Goal: Ask a question: Seek information or help from site administrators or community

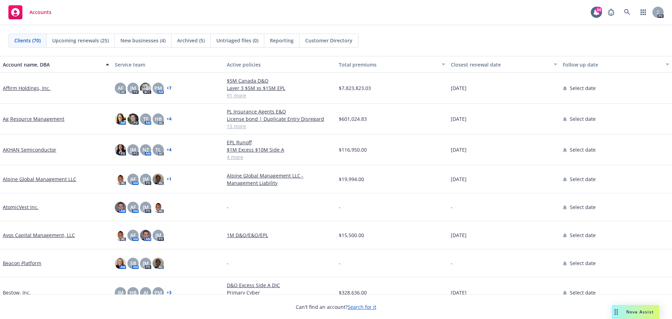
click at [631, 312] on span "Nova Assist" at bounding box center [640, 312] width 28 height 6
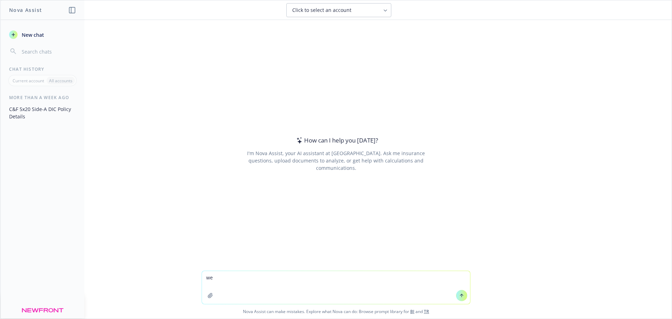
type textarea "w"
type textarea "what do i need to know about insuring early stage life science companies?"
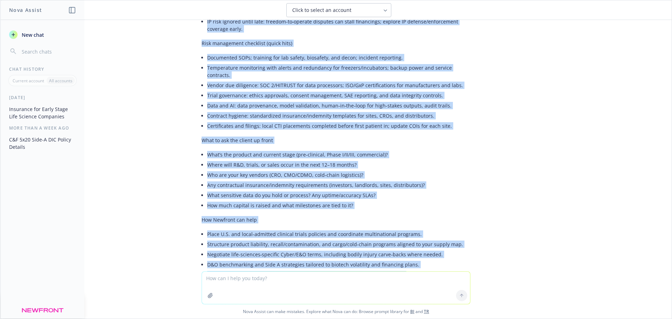
scroll to position [841, 0]
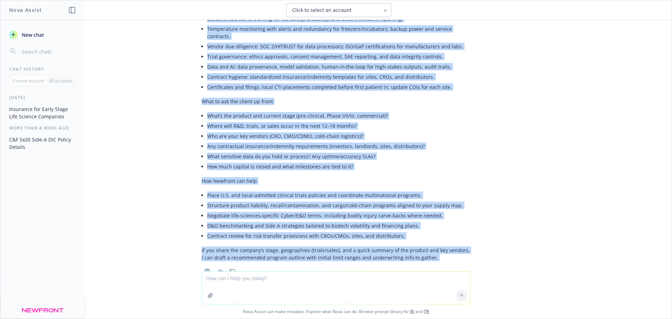
drag, startPoint x: 196, startPoint y: 53, endPoint x: 418, endPoint y: 273, distance: 313.2
click at [418, 273] on div "what do i need to know about insuring early stage life science companies? Here’…" at bounding box center [336, 169] width 672 height 299
copy div "Lore’i d sitametco, adipi‑elits doeiusmo tem inc utl etdo magnaali enima‑minim …"
click at [465, 121] on li "Where will R&D, trials, or sales occur in the next 12–18 months?" at bounding box center [338, 126] width 263 height 10
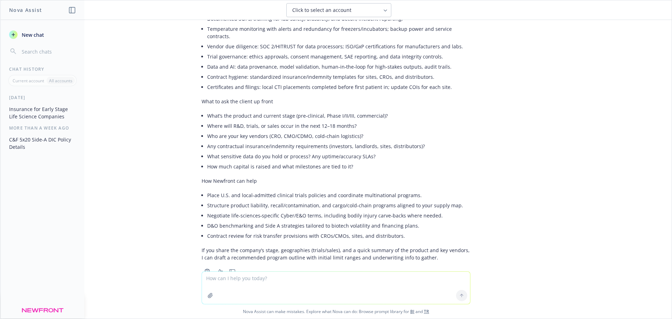
click at [265, 283] on textarea at bounding box center [336, 288] width 268 height 32
click at [279, 283] on textarea at bounding box center [336, 288] width 268 height 32
type textarea "what does formation bio do?"
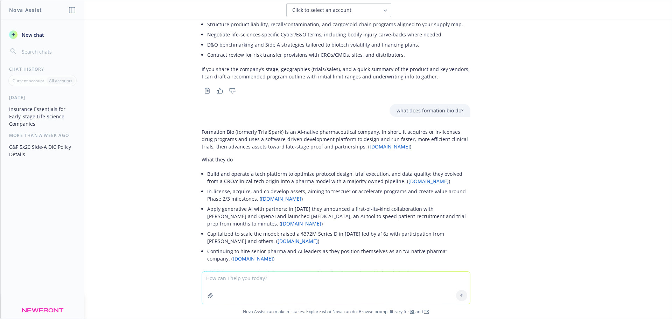
scroll to position [1030, 0]
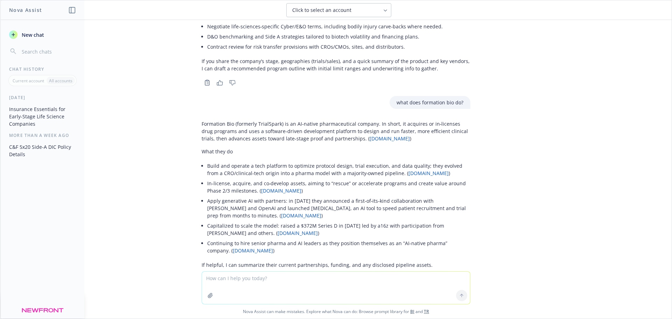
click at [196, 117] on div "Formation Bio (formerly TrialSpark) is an AI‑native pharmaceutical company. In …" at bounding box center [336, 200] width 280 height 167
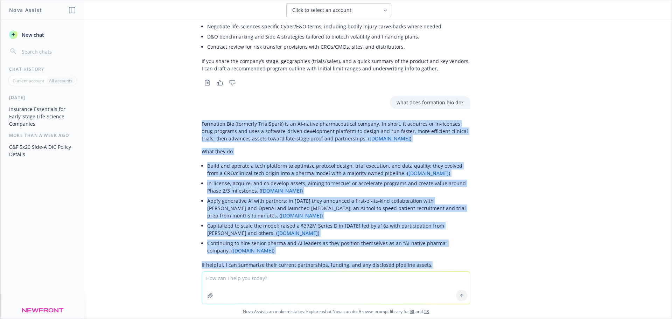
drag, startPoint x: 197, startPoint y: 102, endPoint x: 433, endPoint y: 230, distance: 269.0
click at [433, 230] on div "Formation Bio (formerly TrialSpark) is an AI‑native pharmaceutical company. In …" at bounding box center [336, 194] width 269 height 154
click at [428, 261] on p "If helpful, I can summarize their current partnerships, funding, and any disclo…" at bounding box center [336, 264] width 269 height 7
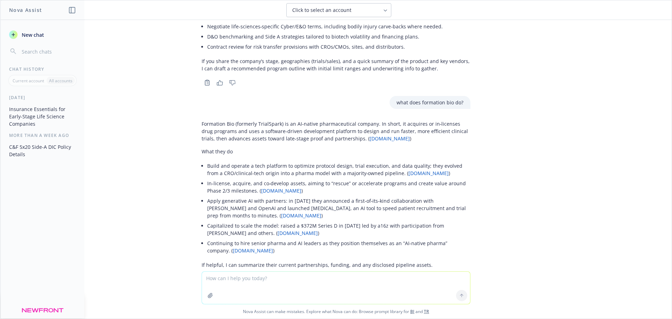
click at [264, 279] on textarea at bounding box center [336, 288] width 268 height 32
type textarea "yes, please summarize their current partnerships, funding, and any disclosed pi…"
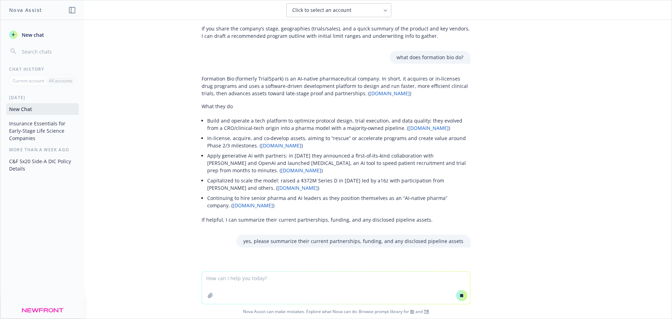
scroll to position [1045, 0]
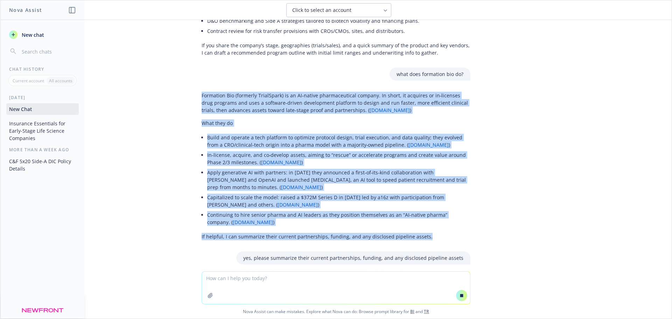
drag, startPoint x: 197, startPoint y: 72, endPoint x: 436, endPoint y: 207, distance: 274.2
click at [436, 207] on div "Formation Bio (formerly TrialSpark) is an AI‑native pharmaceutical company. In …" at bounding box center [336, 166] width 269 height 154
copy div "Loremipsu Dol (sitametc AdipiScing) el se DO‑eiusmo temporincididu utlabor. Et …"
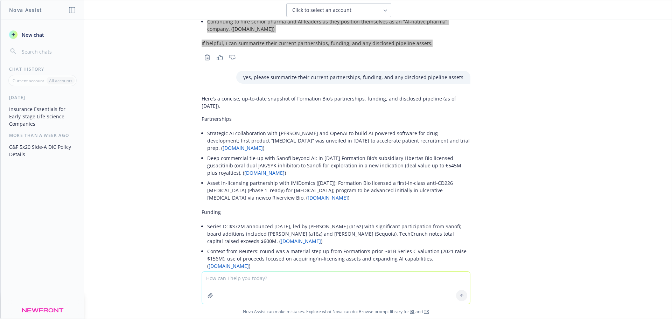
scroll to position [1286, 0]
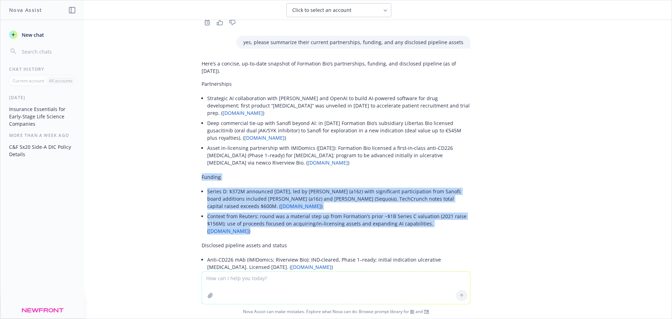
drag, startPoint x: 197, startPoint y: 139, endPoint x: 471, endPoint y: 185, distance: 277.6
click at [471, 185] on div "what do i need to know about insuring early stage life science companies? Here’…" at bounding box center [336, 145] width 672 height 251
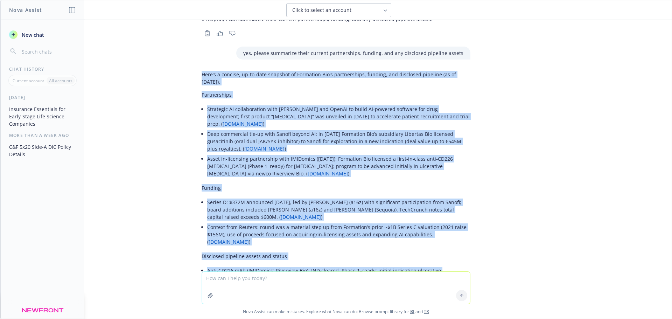
scroll to position [1391, 0]
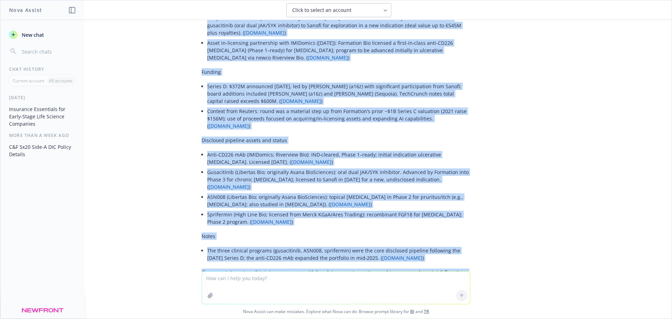
drag, startPoint x: 197, startPoint y: 139, endPoint x: 386, endPoint y: 234, distance: 211.4
click at [386, 234] on div "Here’s a concise, up-to-date snapshot of Formation Bio’s partnerships, funding,…" at bounding box center [336, 119] width 269 height 334
copy div "Lore’i d sitamet, co-ad-elit seddoeiu te Incididun Utl’e doloremagnaa, enimadm,…"
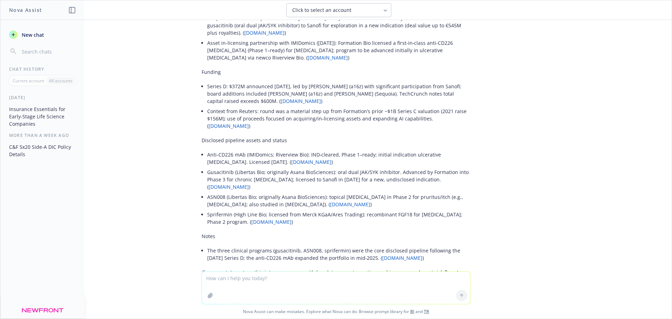
click at [260, 280] on textarea at bounding box center [336, 288] width 268 height 32
type textarea "who is on the board of directors?"
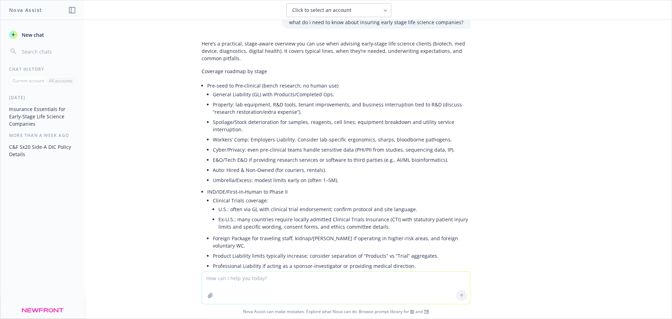
scroll to position [290, 0]
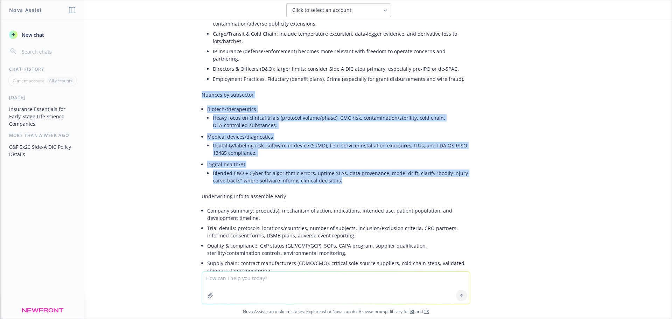
drag, startPoint x: 333, startPoint y: 166, endPoint x: 190, endPoint y: 79, distance: 167.5
click at [190, 79] on div "what do i need to know about insuring early stage life science companies? Here’…" at bounding box center [336, 145] width 672 height 251
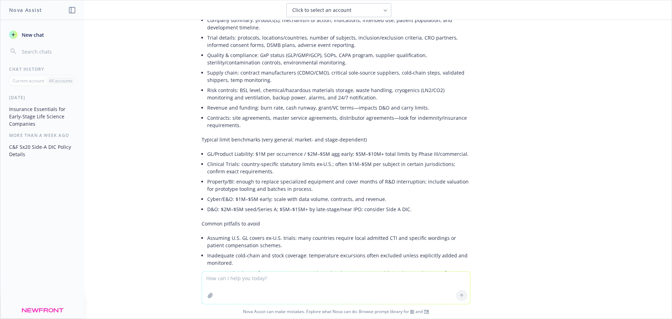
scroll to position [465, 0]
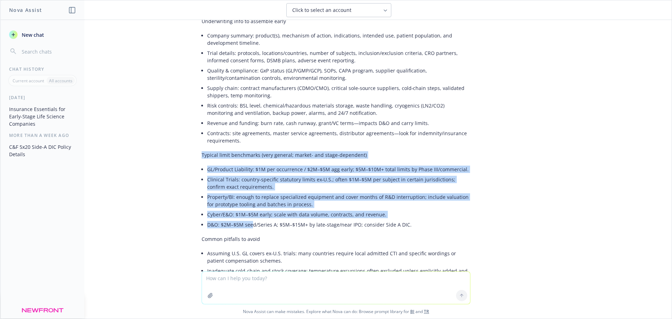
drag, startPoint x: 196, startPoint y: 132, endPoint x: 248, endPoint y: 216, distance: 98.7
click at [248, 216] on div "Here’s a practical, stage‑aware overview you can use when advising early‑stage …" at bounding box center [336, 117] width 280 height 1070
click at [248, 216] on div "Here’s a practical, stage‑aware overview you can use when advising early‑stage …" at bounding box center [336, 111] width 269 height 1058
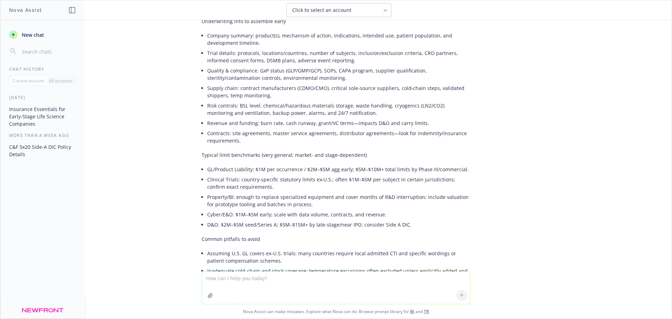
click at [425, 220] on li "D&O: $2M–$5M seed/Series A; $5M–$15M+ by late‑stage/near IPO; consider Side A D…" at bounding box center [338, 225] width 263 height 10
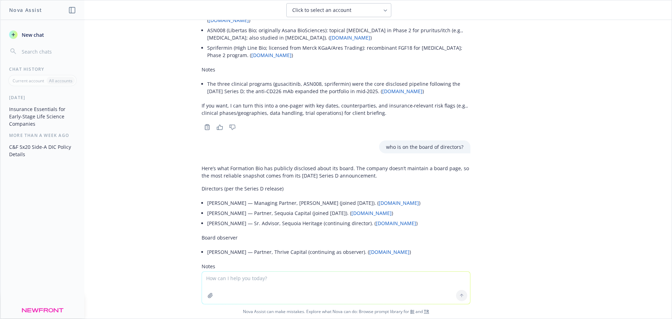
scroll to position [1585, 0]
